Goal: Find specific page/section: Find specific page/section

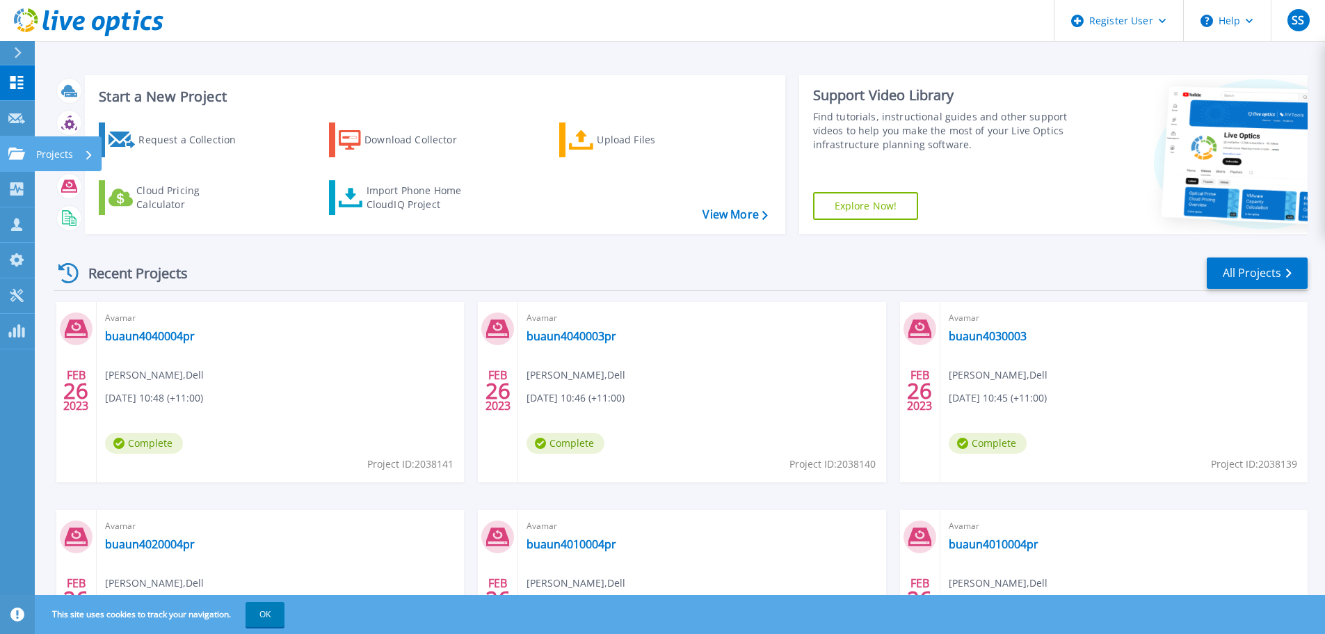
click at [13, 160] on link "Projects Projects" at bounding box center [17, 153] width 35 height 35
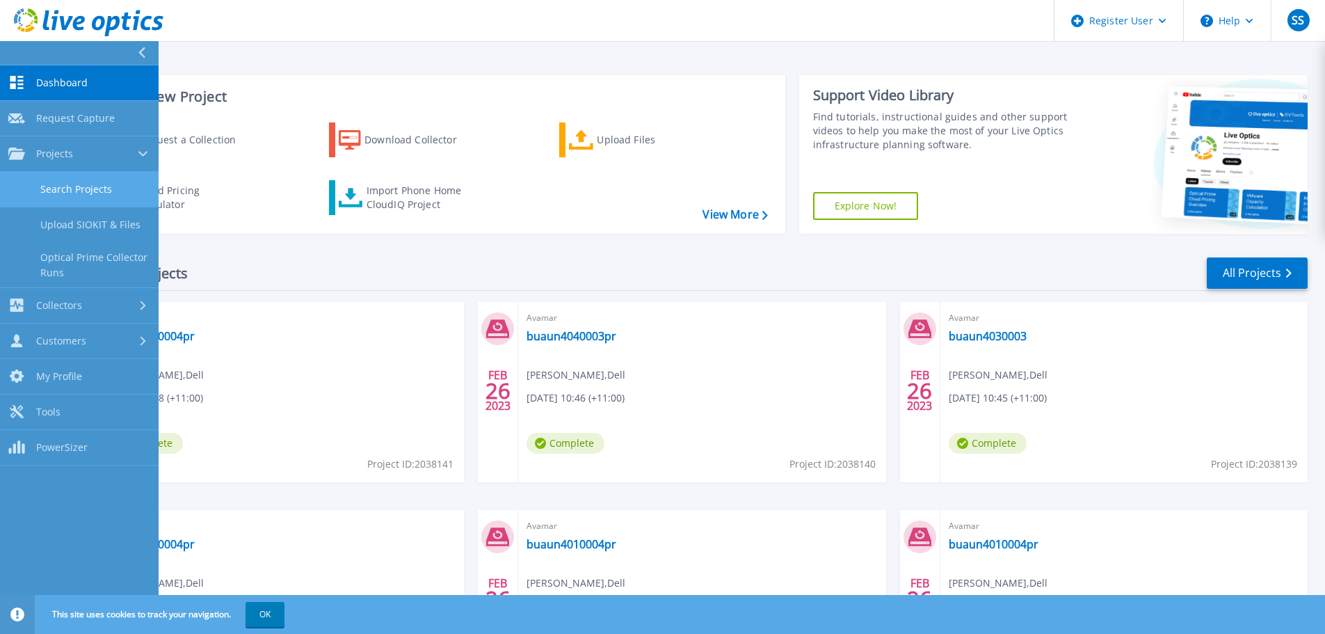
click at [81, 190] on link "Search Projects" at bounding box center [79, 189] width 159 height 35
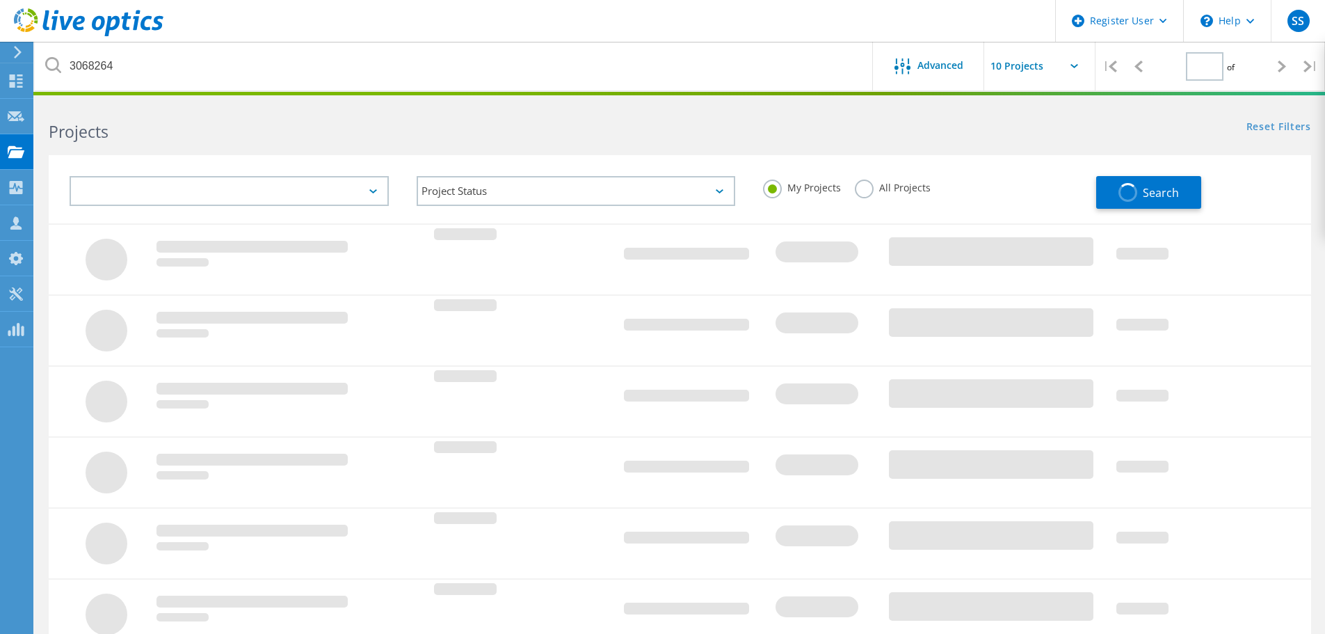
type input "1"
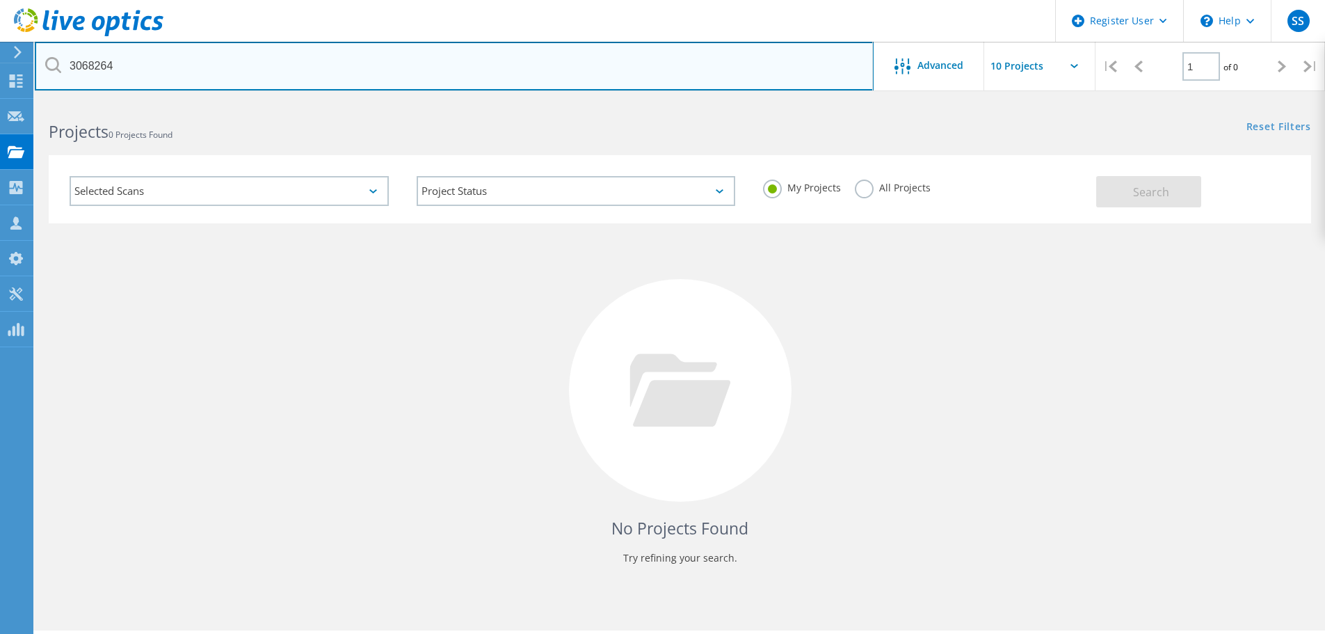
click at [103, 67] on input "3068264" at bounding box center [454, 66] width 839 height 49
paste input "LAEMC023"
type input "LAEMC023"
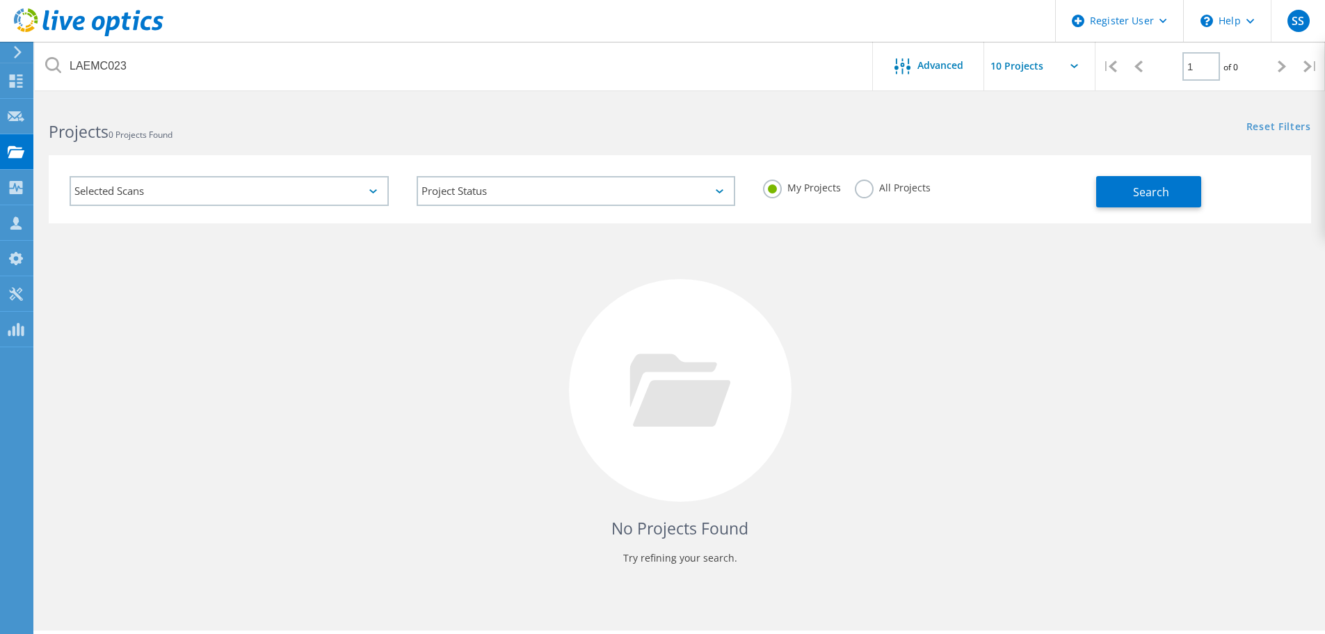
click at [872, 189] on label "All Projects" at bounding box center [893, 185] width 76 height 13
click at [0, 0] on input "All Projects" at bounding box center [0, 0] width 0 height 0
click at [1129, 190] on button "Search" at bounding box center [1148, 191] width 105 height 31
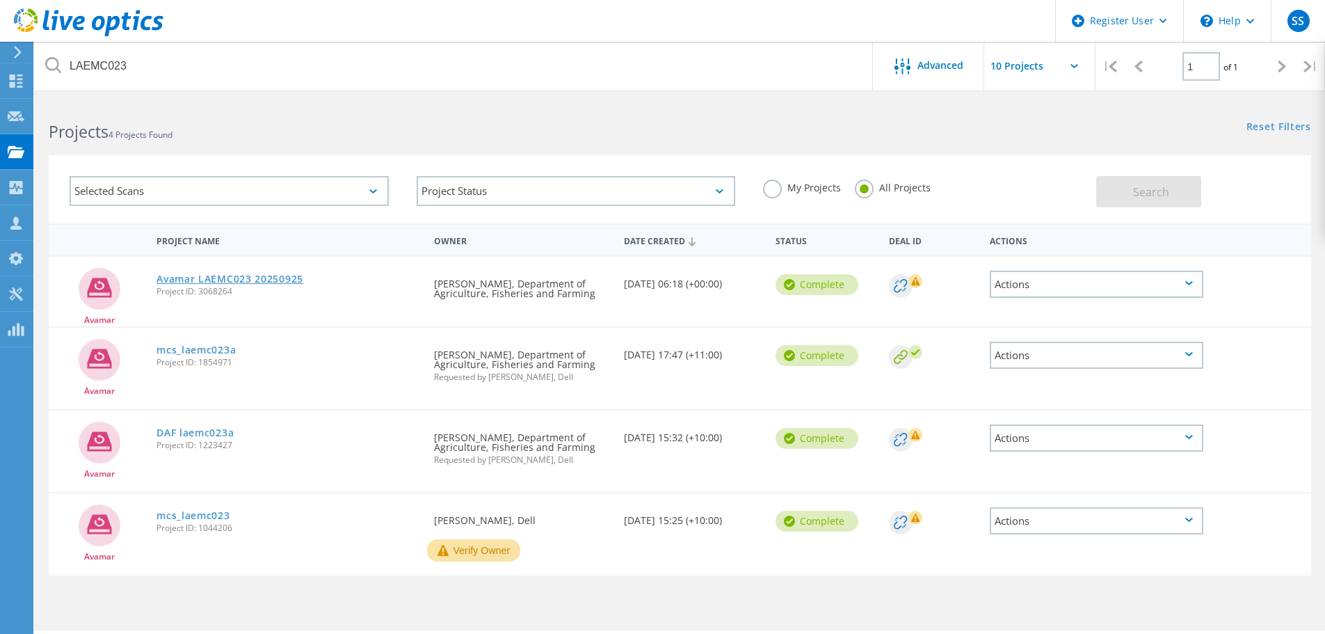
click at [203, 283] on link "Avamar LAEMC023 20250925" at bounding box center [230, 279] width 147 height 10
